Goal: Use online tool/utility: Utilize a website feature to perform a specific function

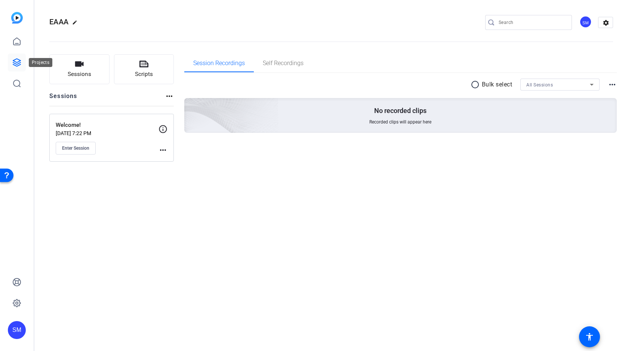
click at [16, 61] on icon at bounding box center [16, 62] width 9 height 9
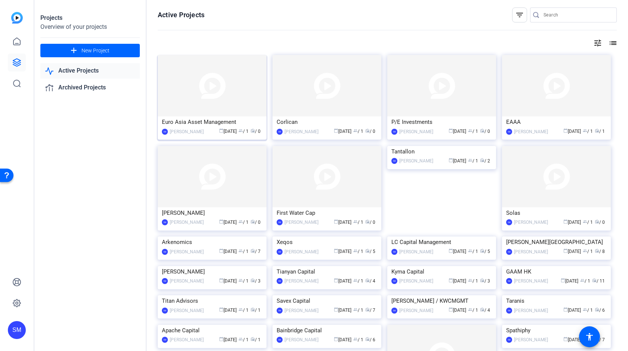
click at [215, 87] on img at bounding box center [212, 85] width 109 height 61
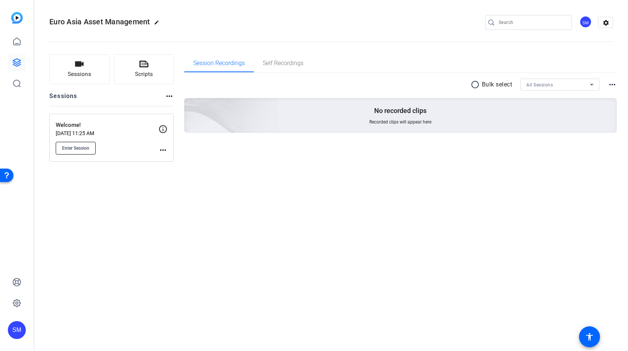
click at [69, 144] on button "Enter Session" at bounding box center [76, 148] width 40 height 13
click at [15, 63] on icon at bounding box center [16, 62] width 9 height 9
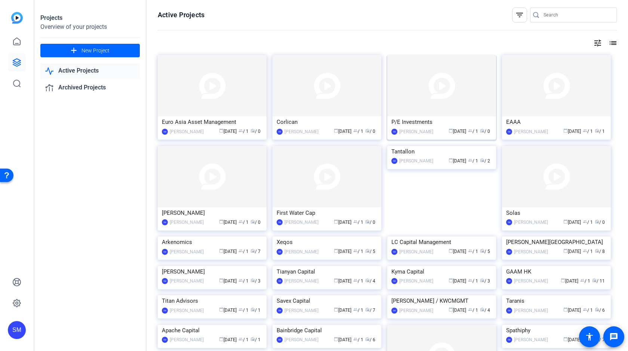
click at [426, 96] on img at bounding box center [442, 85] width 109 height 61
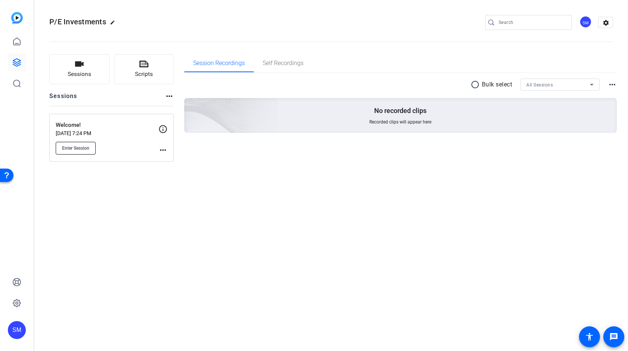
click at [77, 154] on button "Enter Session" at bounding box center [76, 148] width 40 height 13
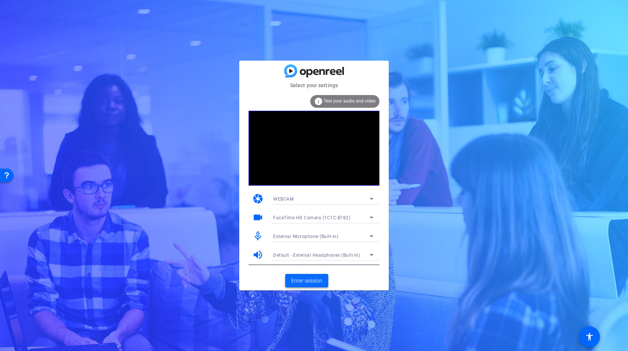
click at [302, 279] on span "Enter session" at bounding box center [306, 281] width 31 height 8
click at [307, 283] on span "Enter session" at bounding box center [306, 281] width 31 height 8
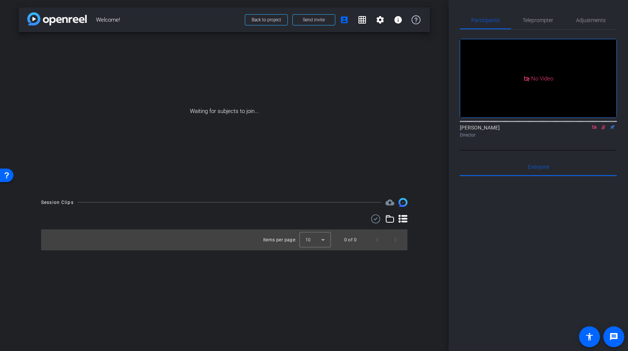
click at [594, 130] on icon at bounding box center [595, 127] width 6 height 5
click at [596, 130] on icon at bounding box center [595, 127] width 6 height 5
click at [318, 21] on span "Send invite" at bounding box center [314, 20] width 22 height 6
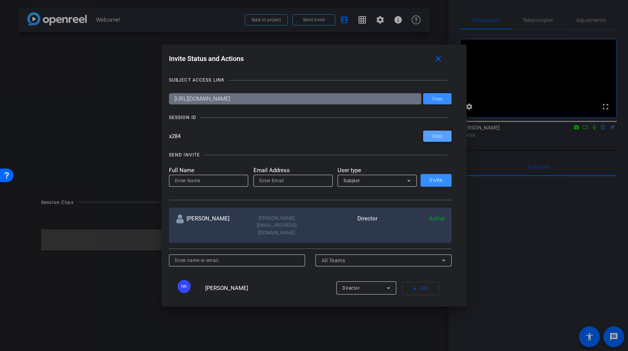
click at [440, 135] on span "Copy" at bounding box center [437, 137] width 10 height 6
click at [438, 59] on mat-icon "close" at bounding box center [438, 58] width 9 height 9
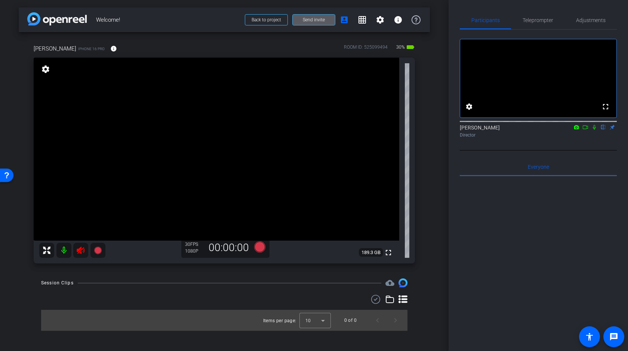
click at [81, 252] on icon at bounding box center [81, 250] width 8 height 7
click at [592, 20] on span "Adjustments" at bounding box center [591, 20] width 30 height 5
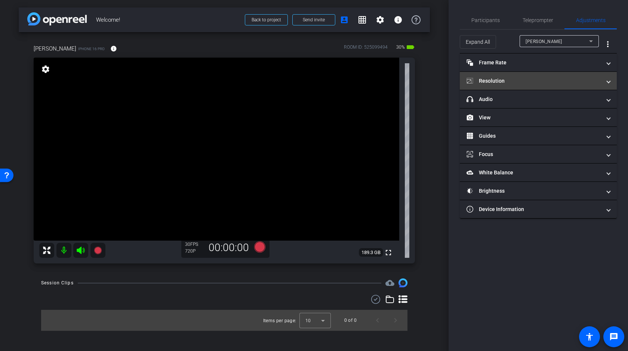
click at [526, 77] on mat-panel-title "Resolution" at bounding box center [534, 81] width 135 height 8
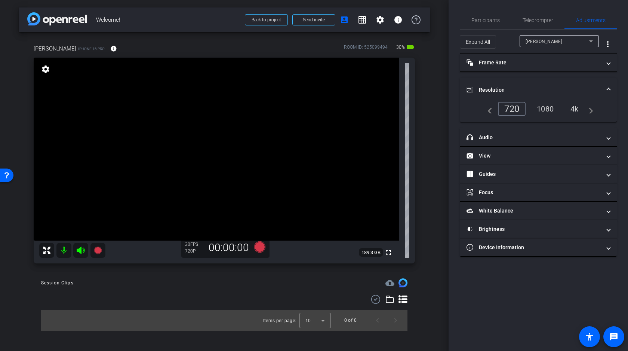
click at [573, 107] on div "4k" at bounding box center [574, 109] width 19 height 13
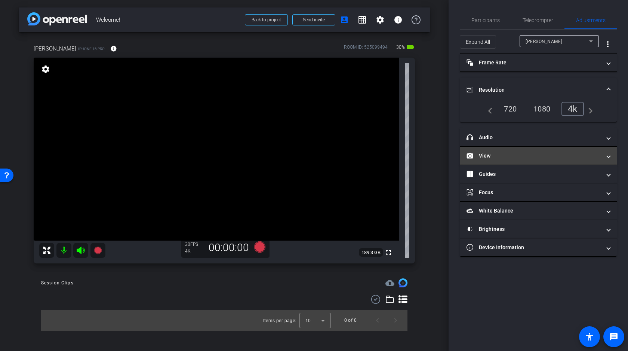
click at [538, 152] on mat-panel-title "View" at bounding box center [534, 156] width 135 height 8
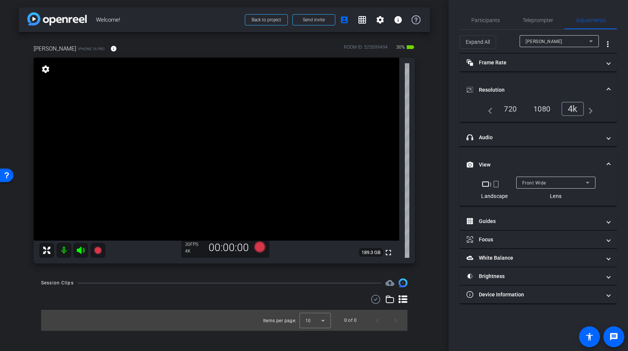
click at [548, 182] on div "Front Wide" at bounding box center [555, 182] width 64 height 9
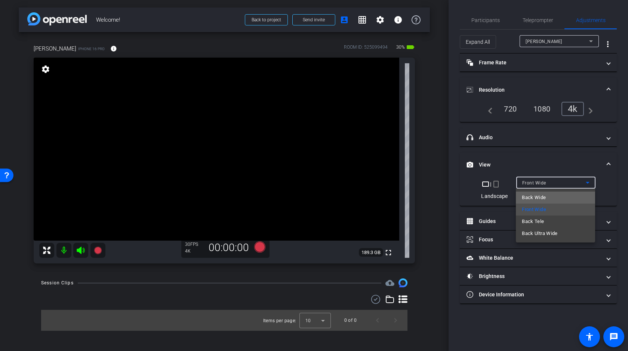
click at [542, 198] on span "Back Wide" at bounding box center [534, 197] width 24 height 9
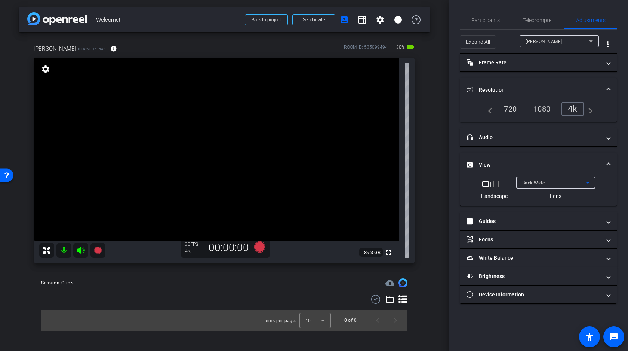
click at [546, 181] on div "Back Wide" at bounding box center [555, 182] width 64 height 9
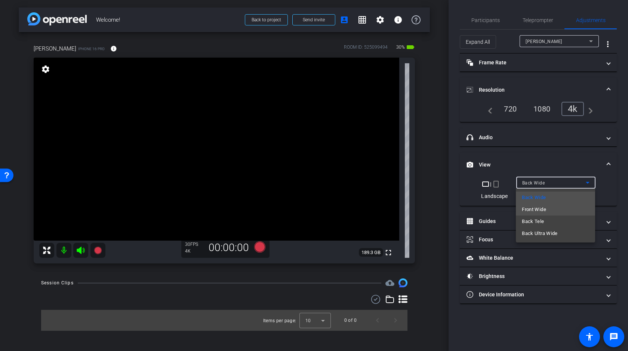
click at [537, 209] on span "Front Wide" at bounding box center [534, 209] width 24 height 9
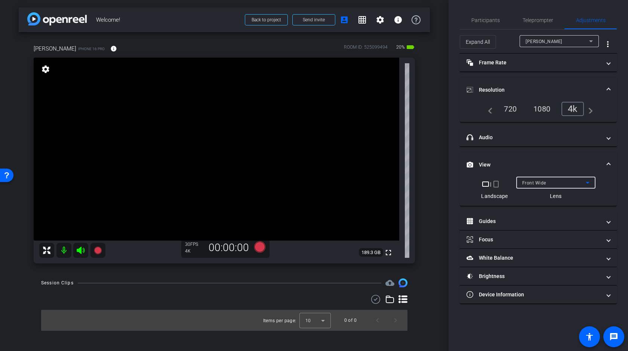
click at [556, 180] on div "Front Wide" at bounding box center [555, 182] width 64 height 9
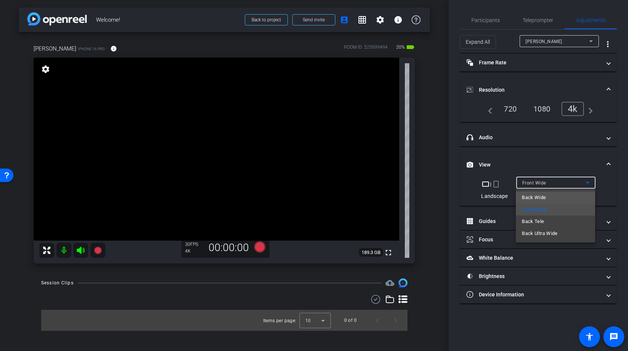
click at [542, 196] on span "Back Wide" at bounding box center [534, 197] width 24 height 9
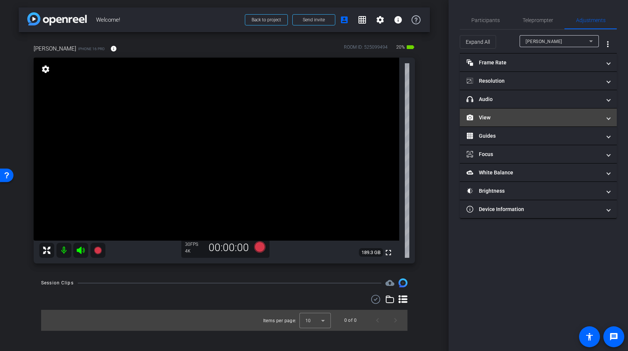
click at [506, 116] on mat-panel-title "View" at bounding box center [534, 118] width 135 height 8
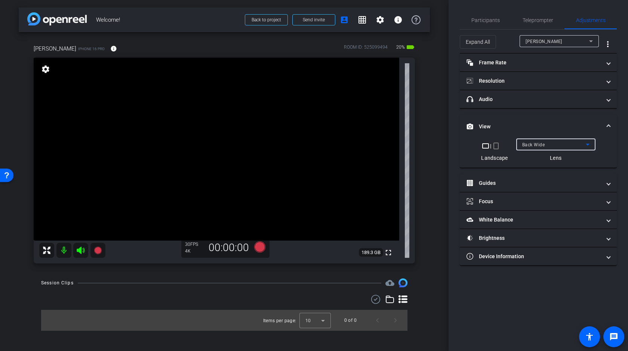
click at [536, 144] on span "Back Wide" at bounding box center [534, 144] width 23 height 5
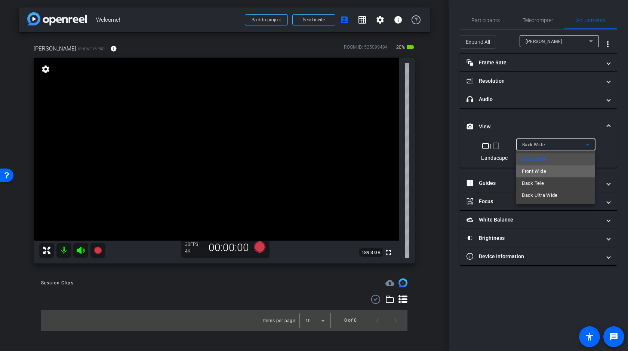
click at [538, 170] on span "Front Wide" at bounding box center [534, 171] width 24 height 9
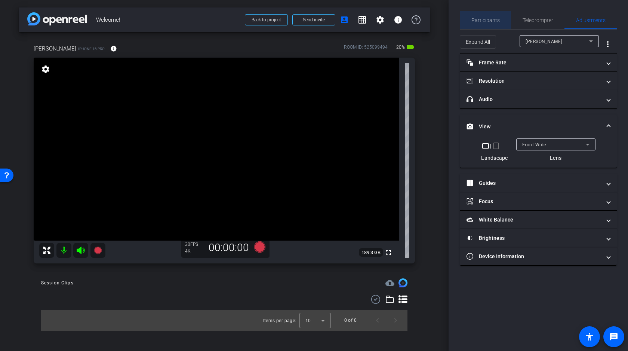
click at [489, 20] on span "Participants" at bounding box center [486, 20] width 28 height 5
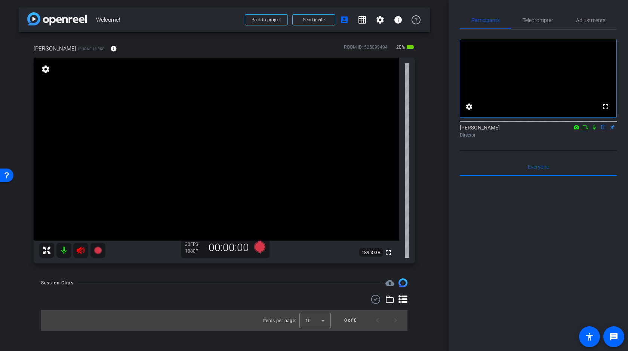
click at [82, 247] on icon at bounding box center [80, 250] width 9 height 9
click at [597, 20] on span "Adjustments" at bounding box center [591, 20] width 30 height 5
